Goal: Find specific page/section: Find specific page/section

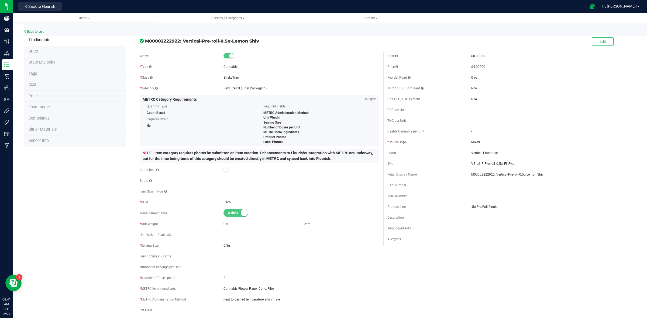
click at [34, 32] on link "Back to List" at bounding box center [34, 32] width 20 height 4
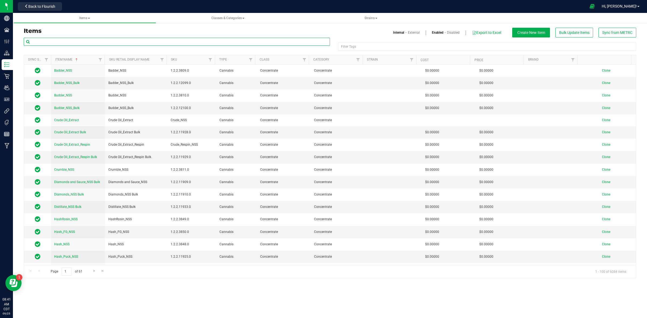
click at [67, 44] on input "text" at bounding box center [177, 42] width 306 height 8
paste input "Vertical Heir Heads"
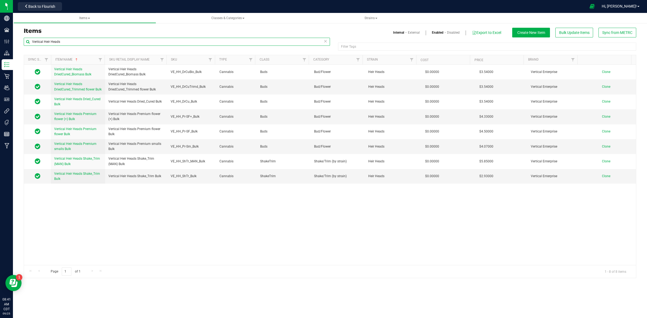
drag, startPoint x: 69, startPoint y: 42, endPoint x: 23, endPoint y: 49, distance: 46.3
click at [24, 49] on div "Vertical Heir Heads" at bounding box center [177, 44] width 306 height 12
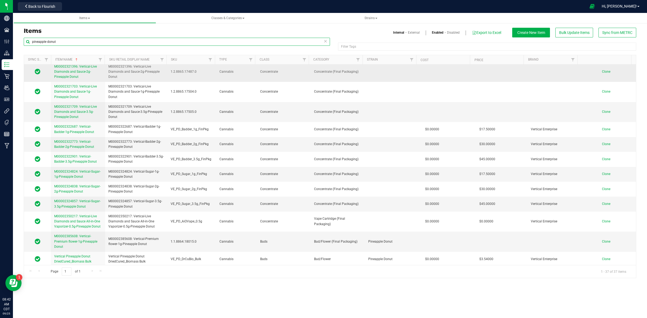
scroll to position [416, 0]
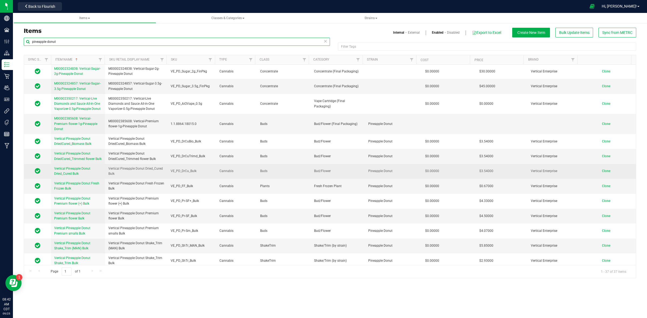
type input "pineapple donut"
click at [61, 170] on span "Vertical Pineapple Donut Dried_Cured Bulk" at bounding box center [72, 171] width 36 height 9
